Goal: Check status: Check status

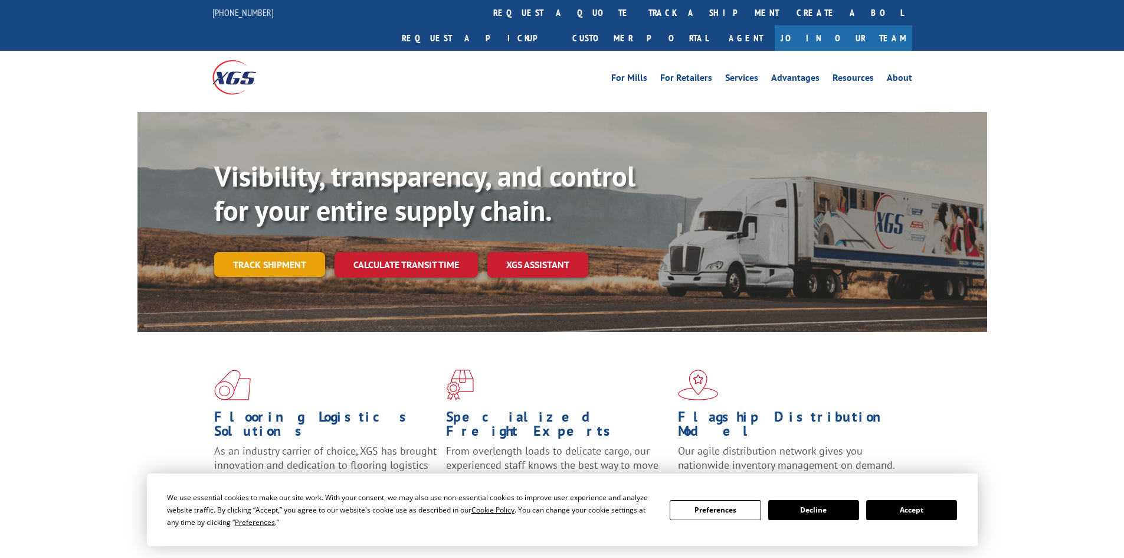
click at [266, 252] on link "Track shipment" at bounding box center [269, 264] width 111 height 25
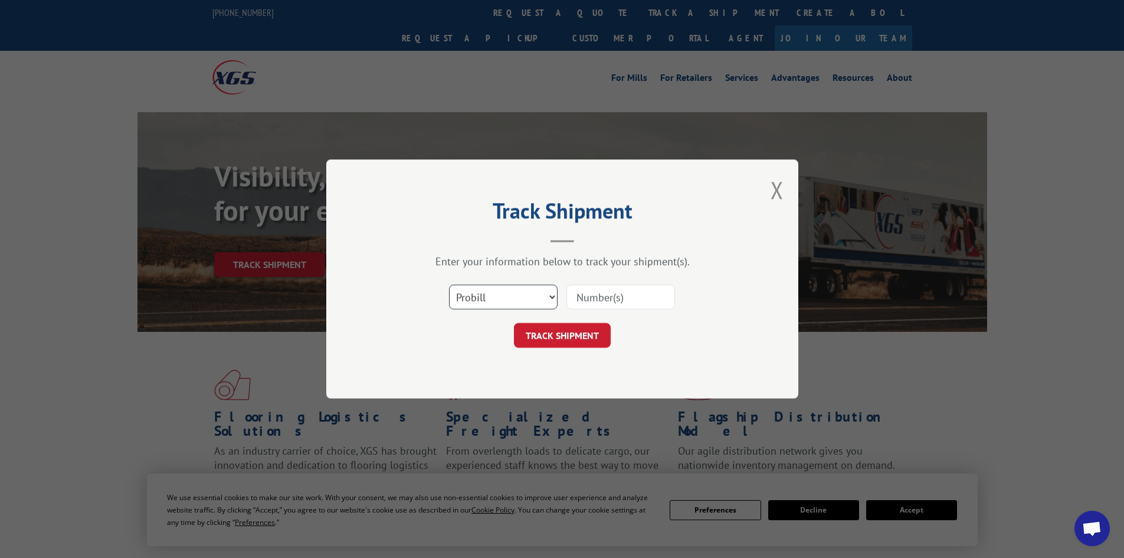
click at [544, 296] on select "Select category... Probill BOL PO" at bounding box center [503, 296] width 109 height 25
select select "bol"
click at [449, 284] on select "Select category... Probill BOL PO" at bounding box center [503, 296] width 109 height 25
click at [588, 297] on input at bounding box center [620, 296] width 109 height 25
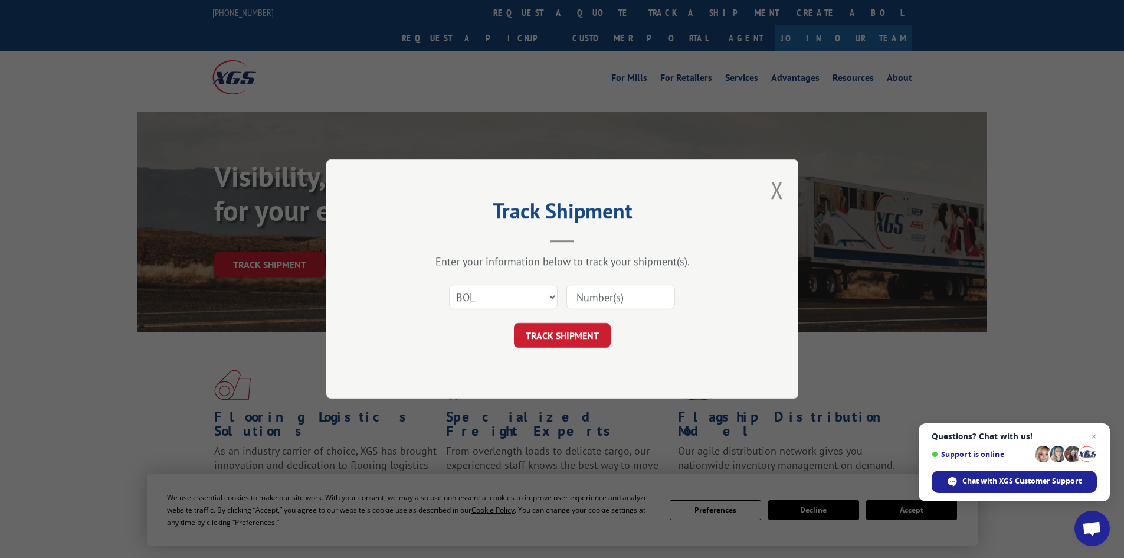
paste input "5403980"
type input "5403980'"
click at [514, 323] on button "TRACK SHIPMENT" at bounding box center [562, 335] width 97 height 25
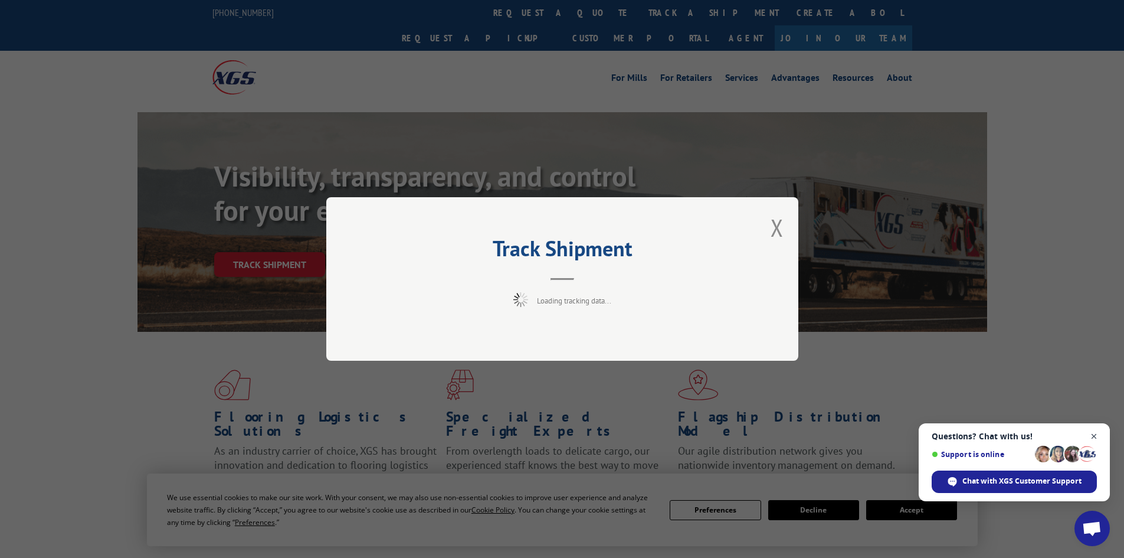
click at [1093, 434] on span "Close chat" at bounding box center [1094, 436] width 15 height 15
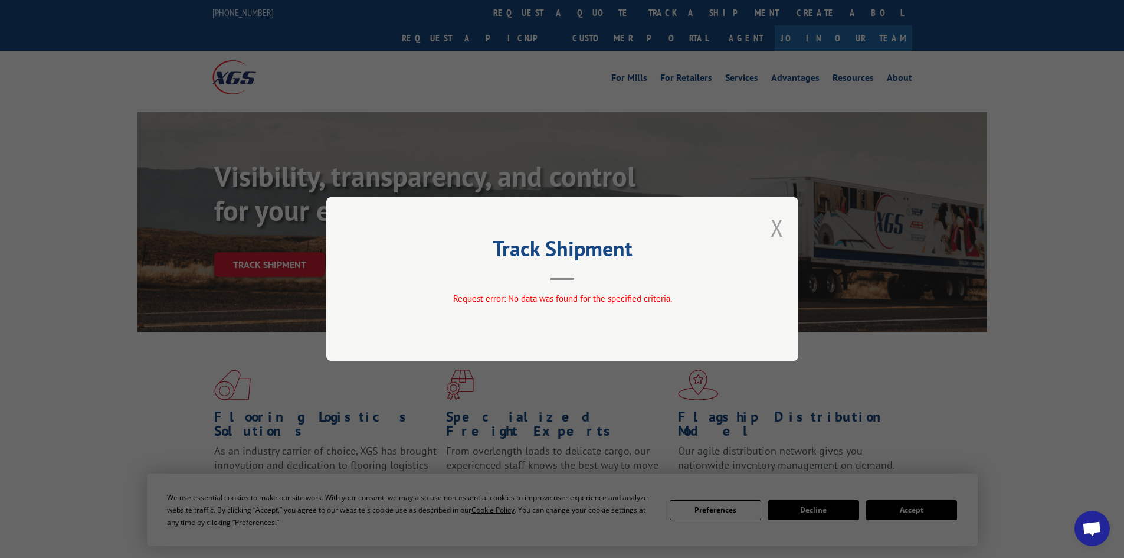
click at [777, 227] on button "Close modal" at bounding box center [777, 227] width 13 height 31
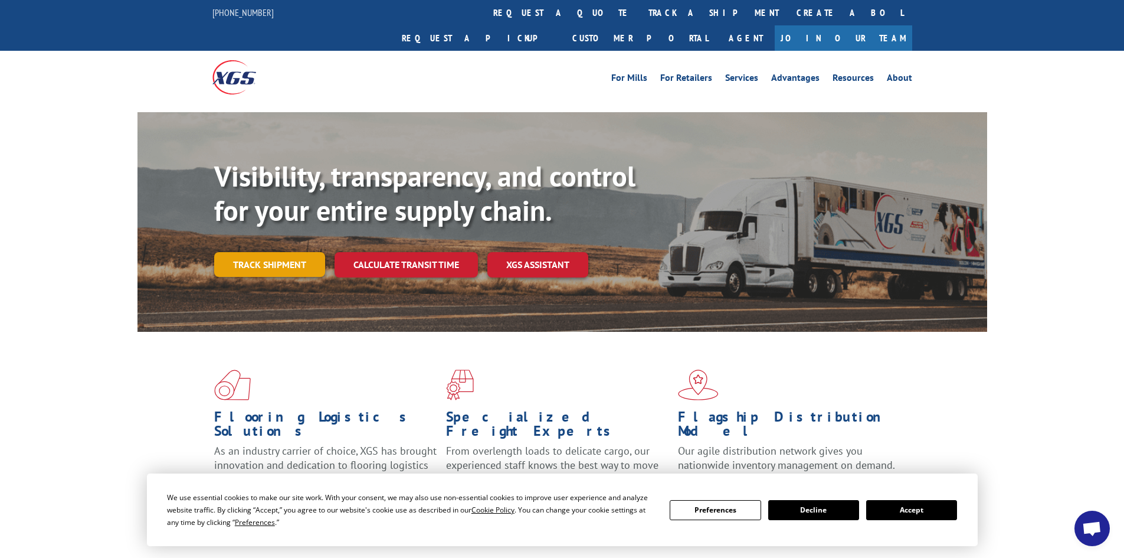
click at [247, 252] on link "Track shipment" at bounding box center [269, 264] width 111 height 25
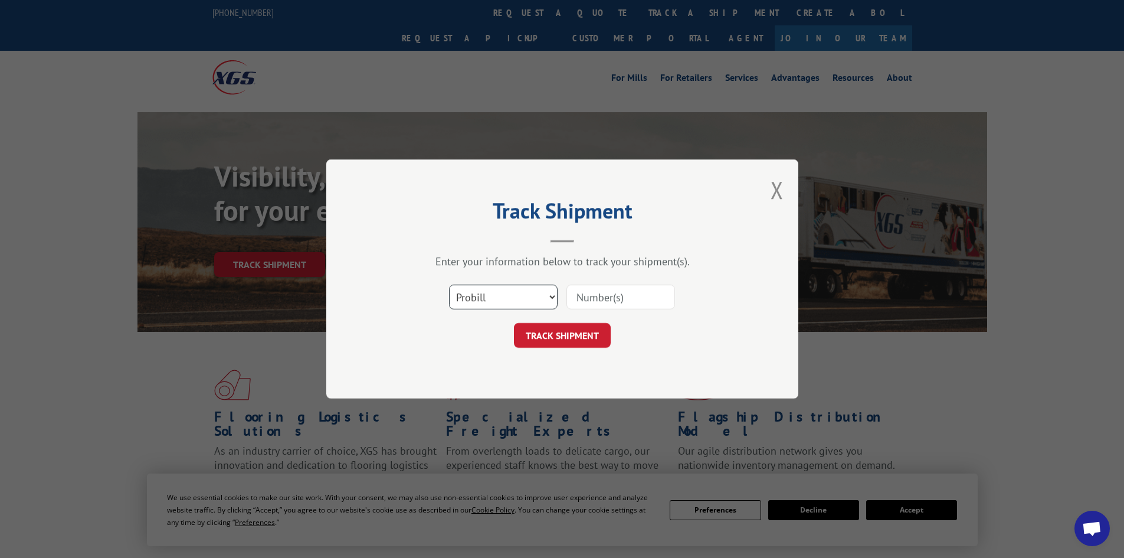
click at [513, 296] on select "Select category... Probill BOL PO" at bounding box center [503, 296] width 109 height 25
click at [449, 284] on select "Select category... Probill BOL PO" at bounding box center [503, 296] width 109 height 25
click at [594, 298] on input at bounding box center [620, 296] width 109 height 25
paste input "5403980"
type input "5403980"
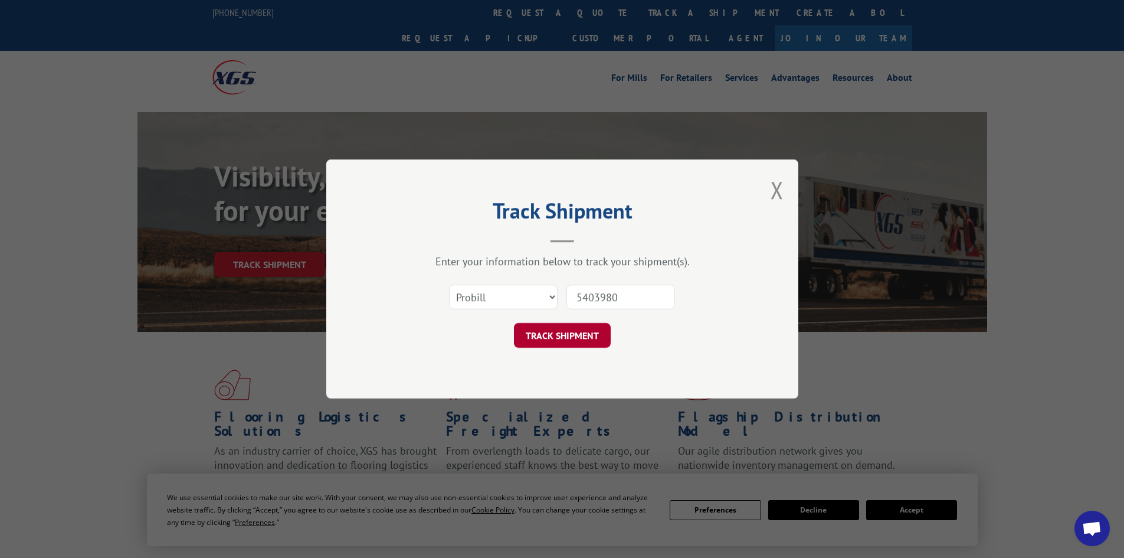
click at [565, 339] on button "TRACK SHIPMENT" at bounding box center [562, 335] width 97 height 25
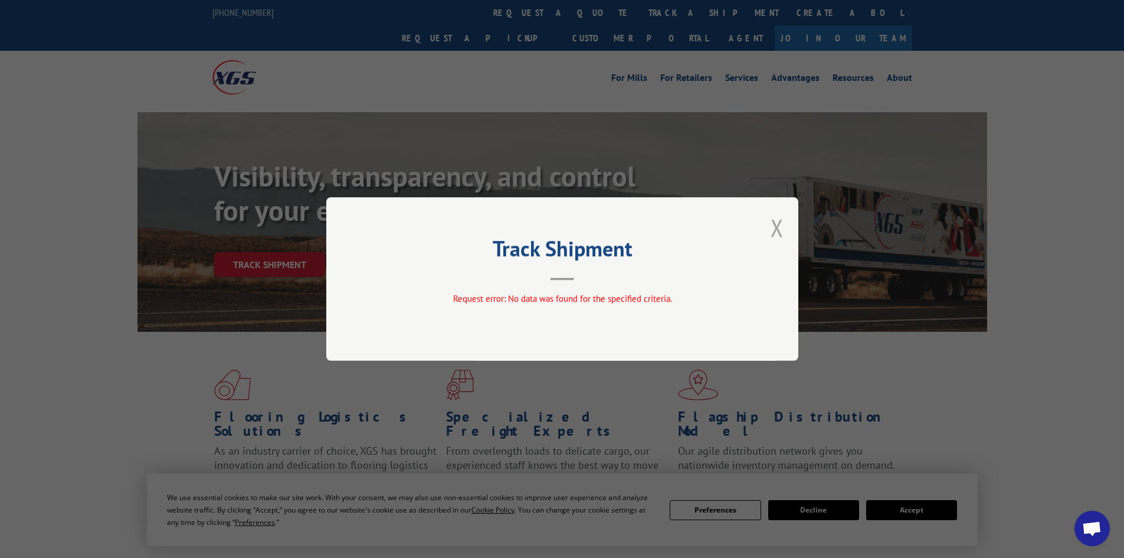
click at [781, 223] on button "Close modal" at bounding box center [777, 227] width 13 height 31
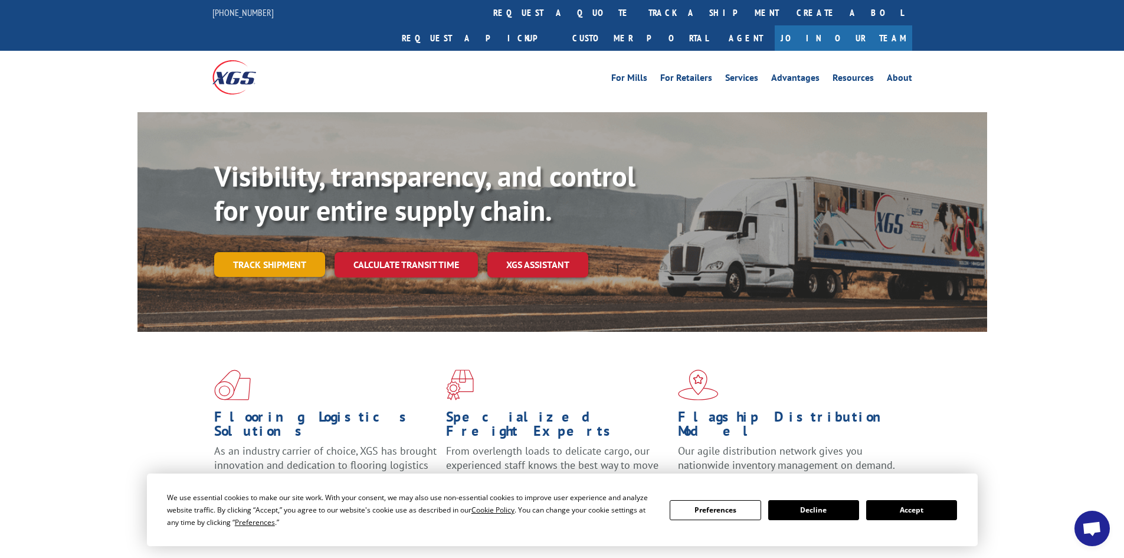
click at [255, 252] on link "Track shipment" at bounding box center [269, 264] width 111 height 25
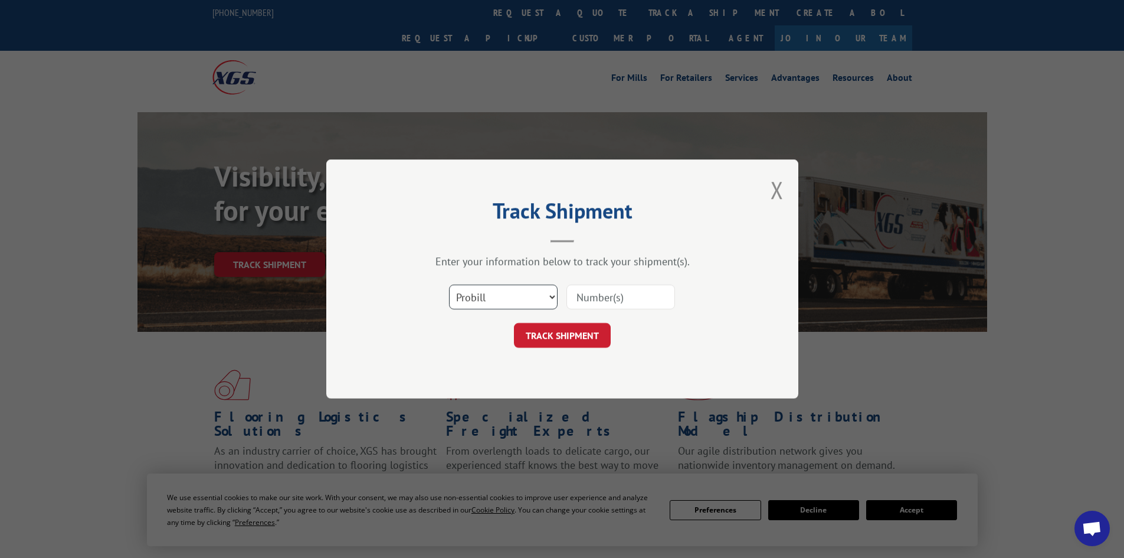
click at [530, 292] on select "Select category... Probill BOL PO" at bounding box center [503, 296] width 109 height 25
select select "po"
click at [449, 284] on select "Select category... Probill BOL PO" at bounding box center [503, 296] width 109 height 25
click at [601, 300] on input at bounding box center [620, 296] width 109 height 25
paste input "52546568"
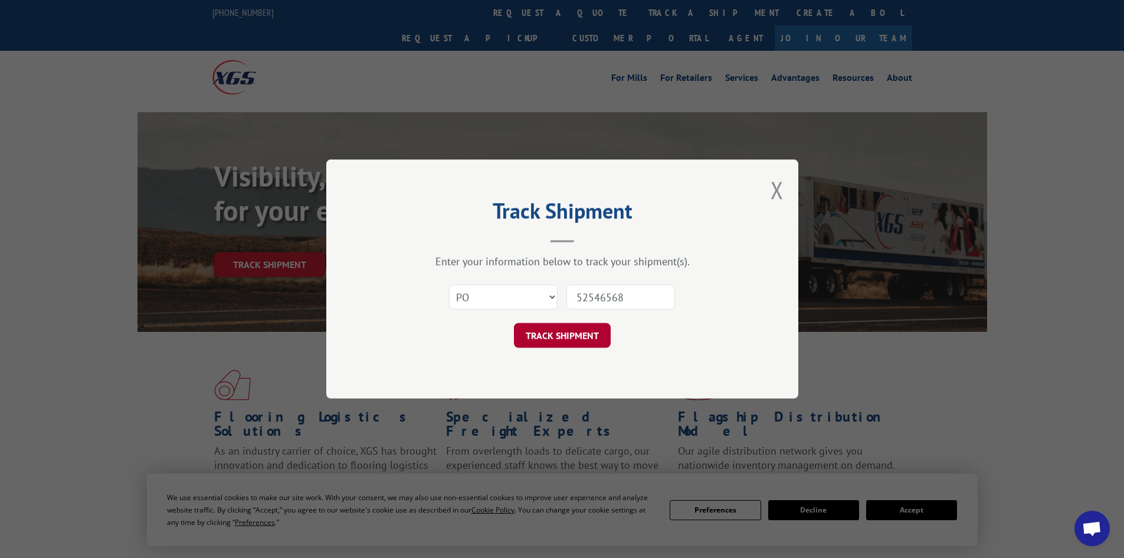
type input "52546568"
click at [577, 337] on button "TRACK SHIPMENT" at bounding box center [562, 335] width 97 height 25
